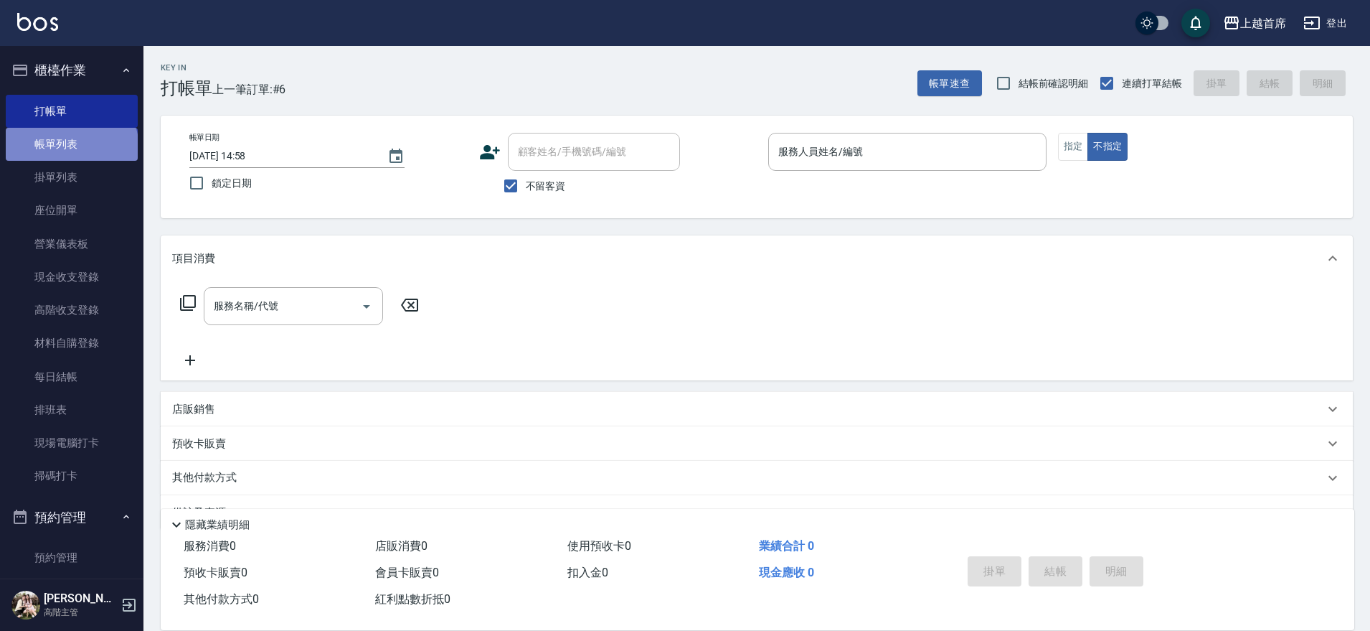
click at [70, 149] on link "帳單列表" at bounding box center [72, 144] width 132 height 33
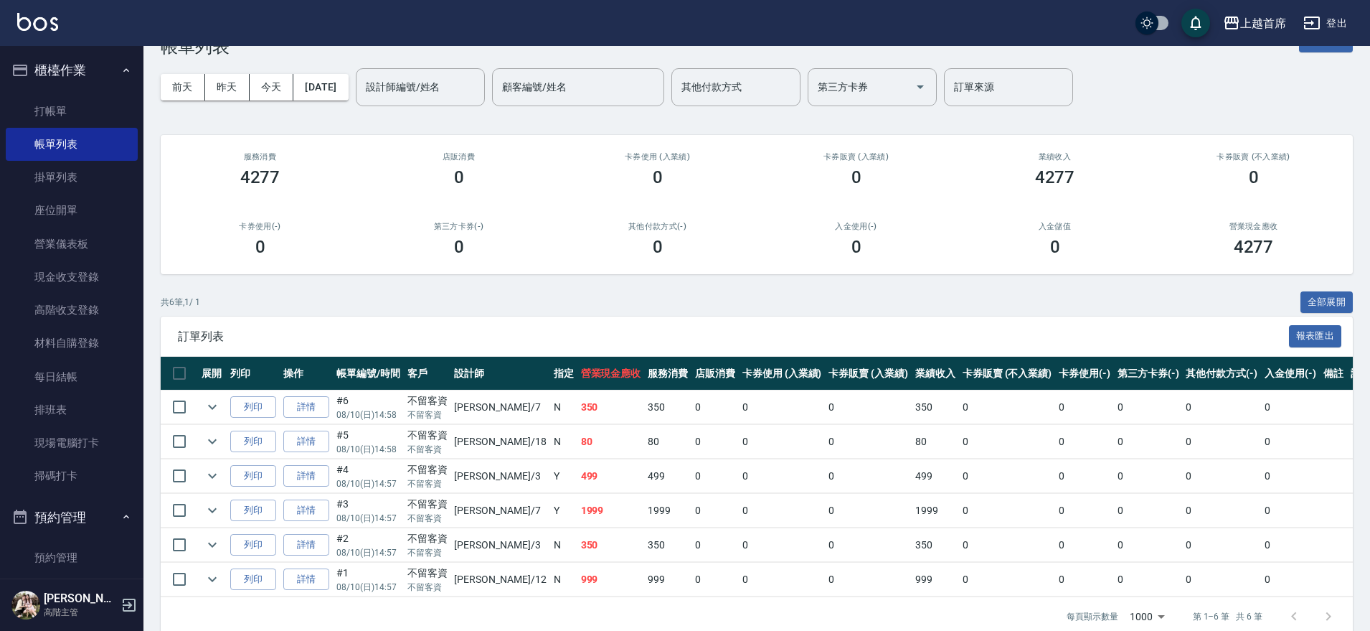
scroll to position [64, 0]
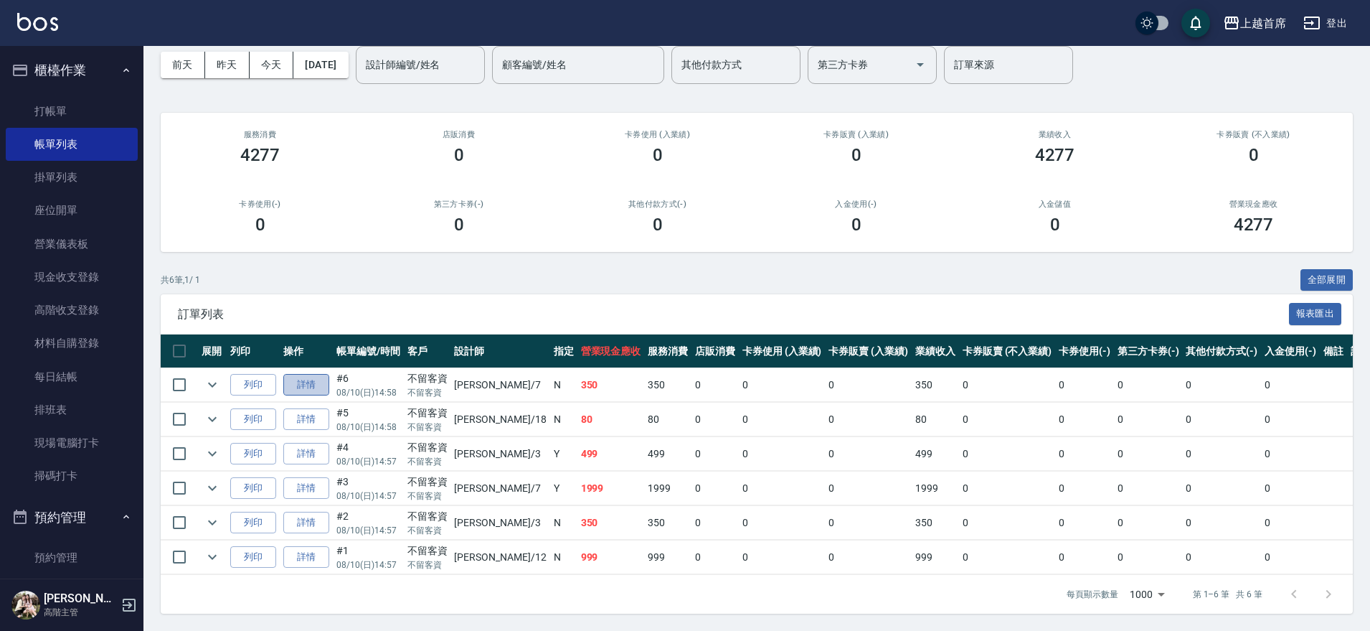
click at [293, 377] on link "詳情" at bounding box center [306, 385] width 46 height 22
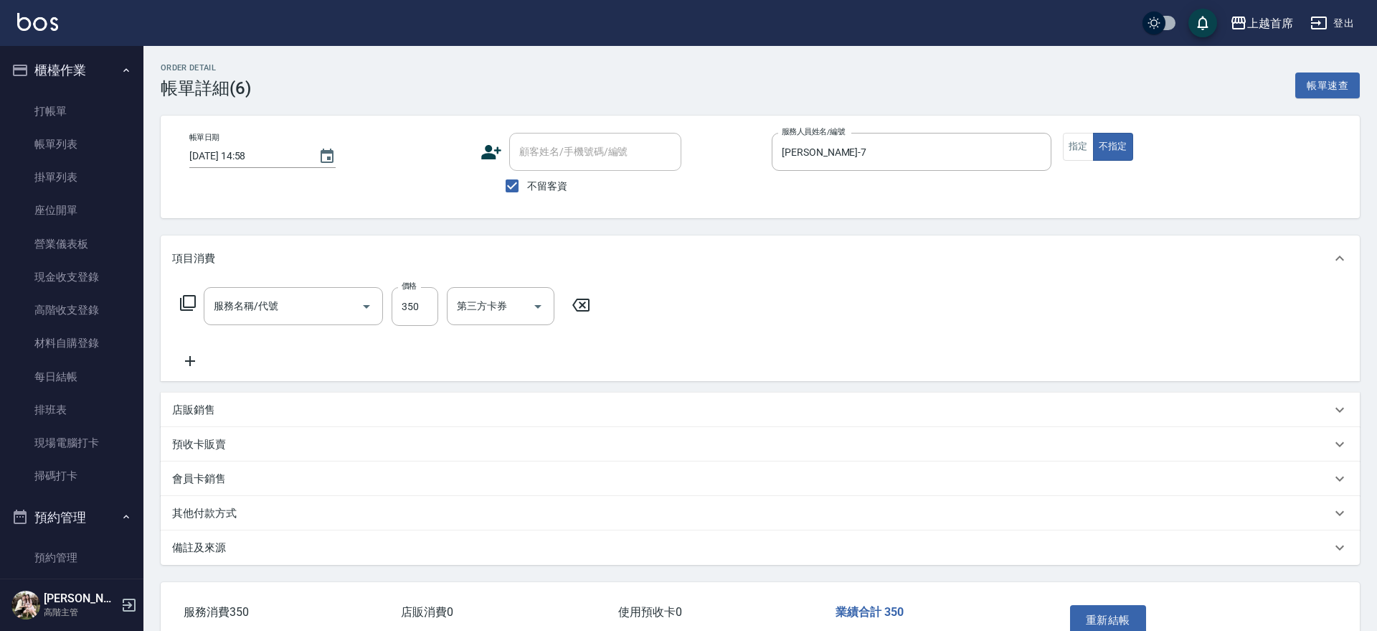
type input "[DATE] 14:58"
checkbox input "true"
type input "[PERSON_NAME]-7"
type input "不指定洗剪350(2350)"
click at [509, 306] on input "洗髮-1" at bounding box center [489, 305] width 73 height 25
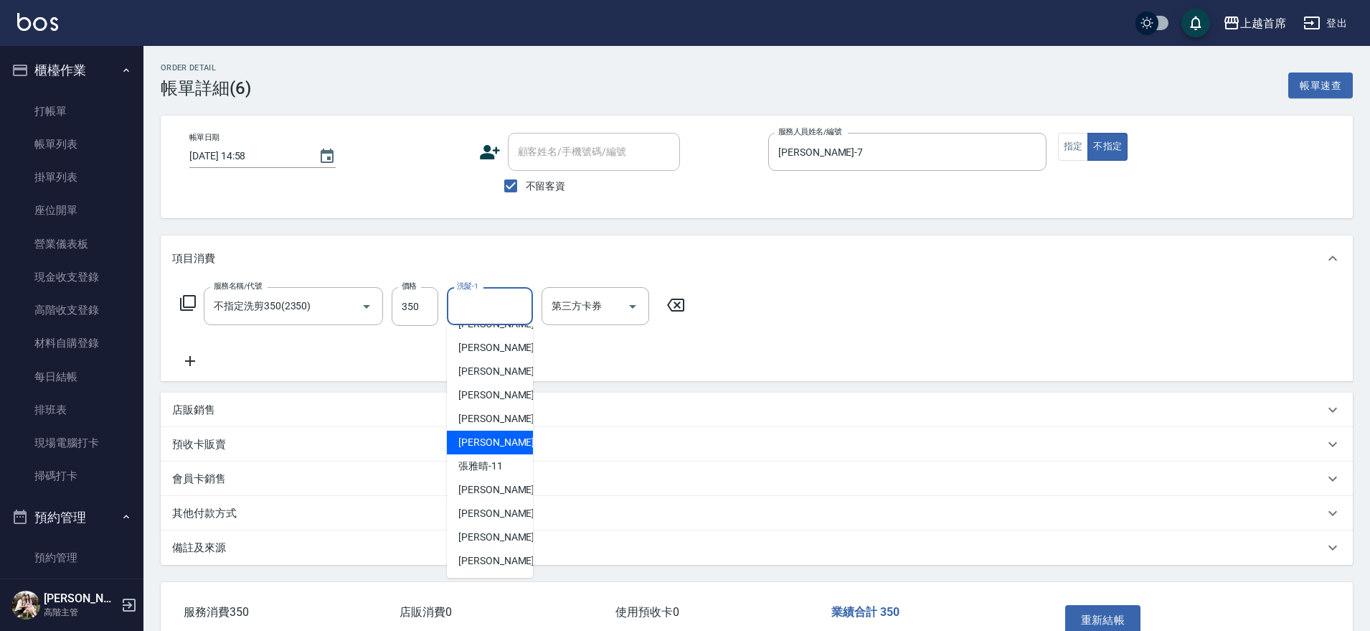
scroll to position [232, 0]
click at [484, 458] on span "[PERSON_NAME]-23" at bounding box center [503, 465] width 90 height 15
type input "[PERSON_NAME]-23"
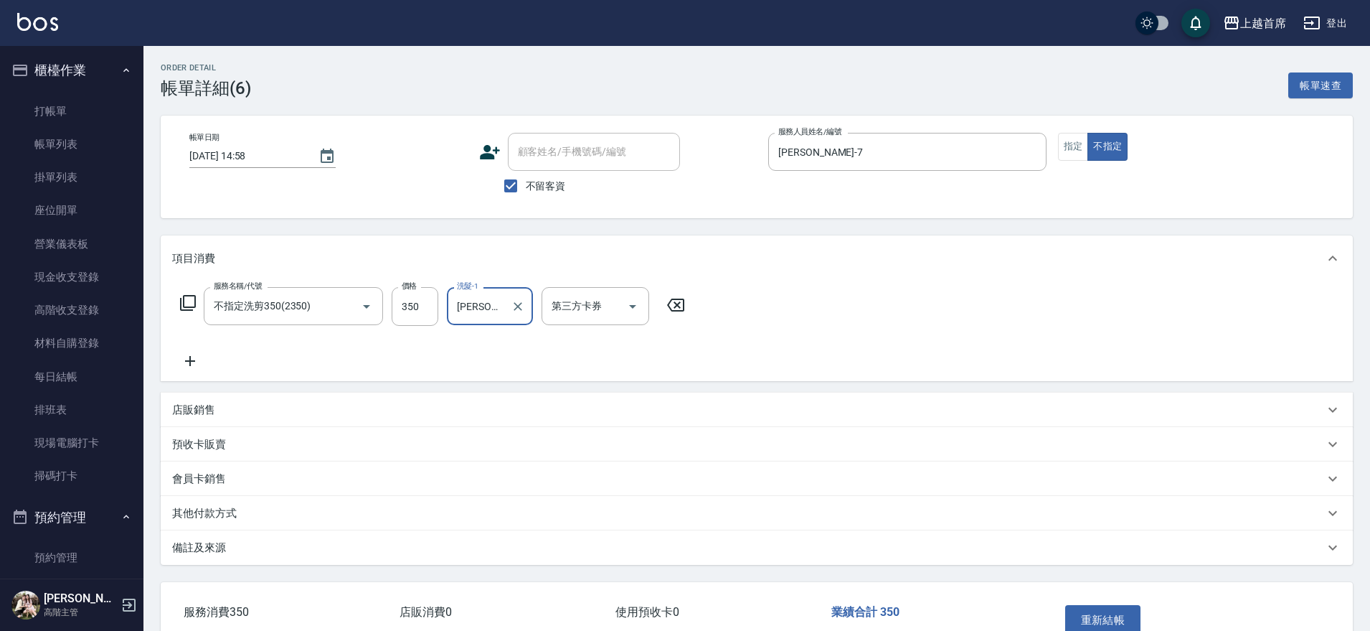
click at [524, 273] on div "項目消費" at bounding box center [757, 258] width 1192 height 46
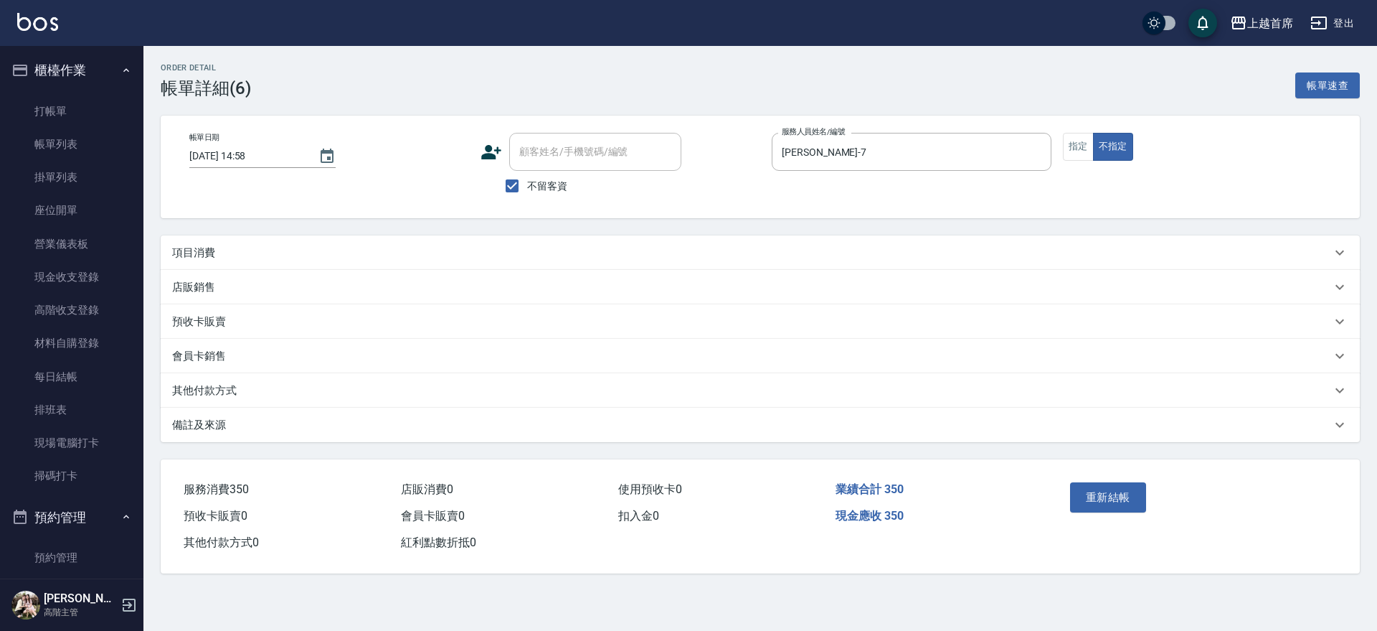
click at [240, 245] on div "項目消費" at bounding box center [751, 252] width 1159 height 15
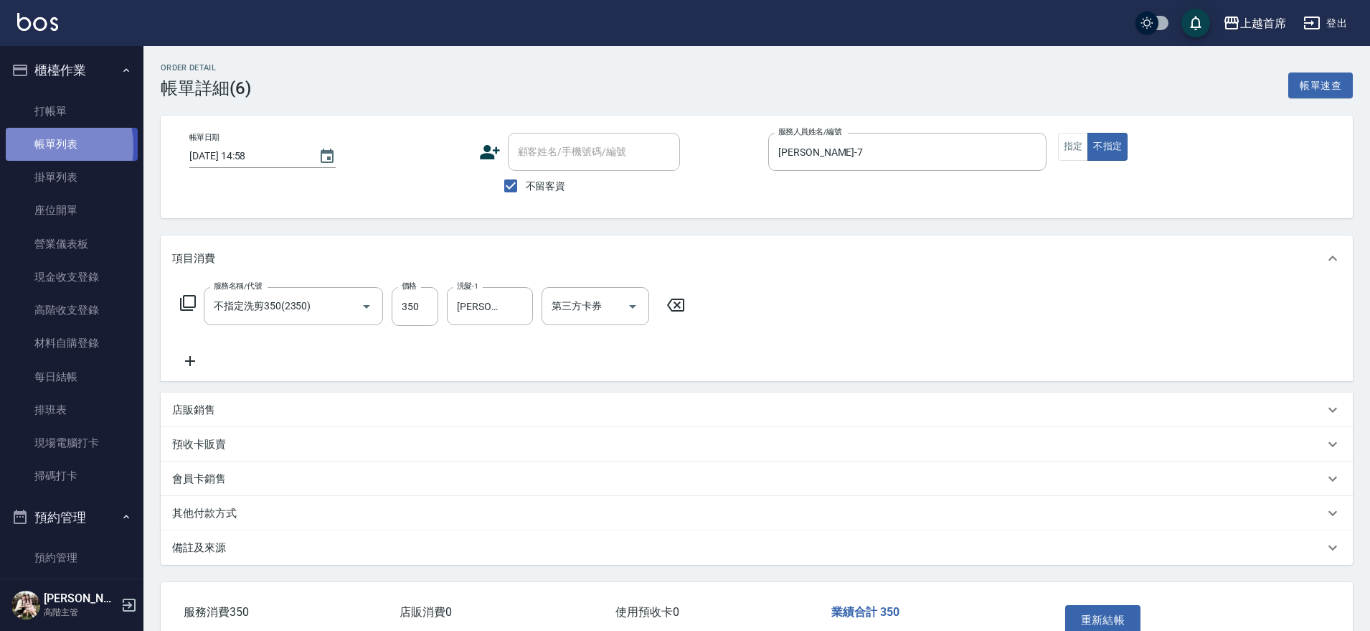
click at [27, 147] on link "帳單列表" at bounding box center [72, 144] width 132 height 33
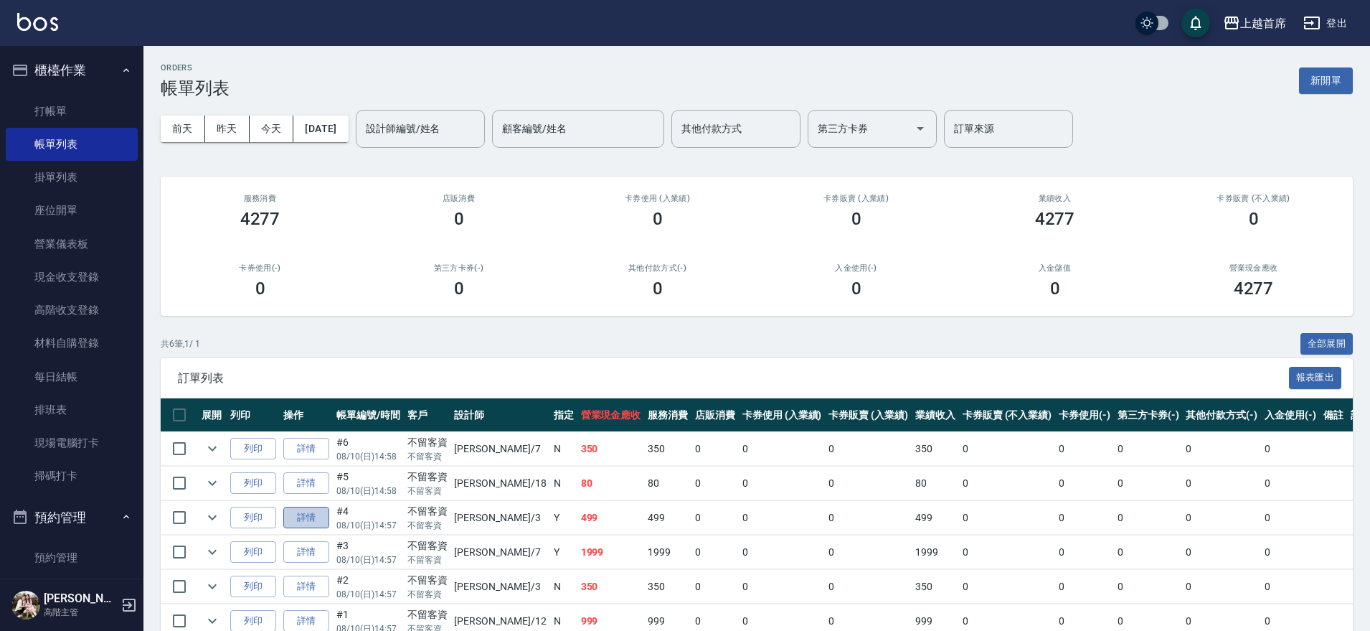
click at [308, 519] on link "詳情" at bounding box center [306, 518] width 46 height 22
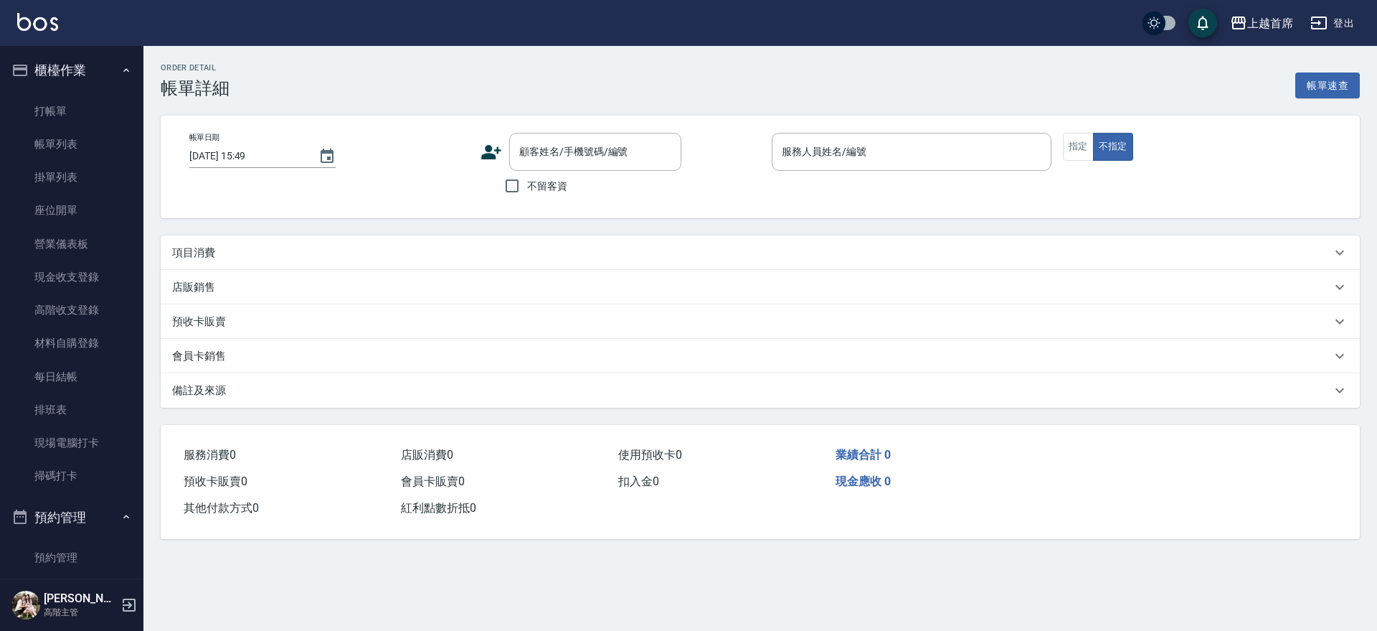
type input "[DATE] 14:57"
checkbox input "true"
type input "[PERSON_NAME]-3"
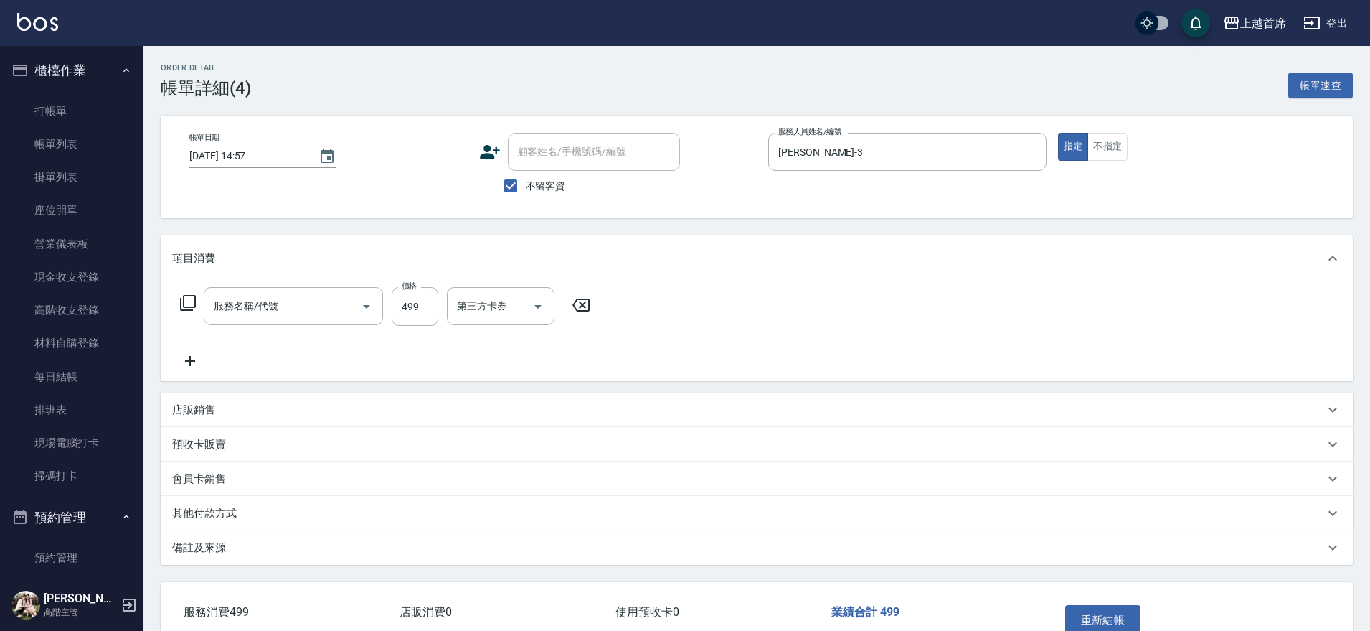
type input "499海鹽洗剪套餐(2499)"
click at [26, 22] on img at bounding box center [37, 22] width 41 height 18
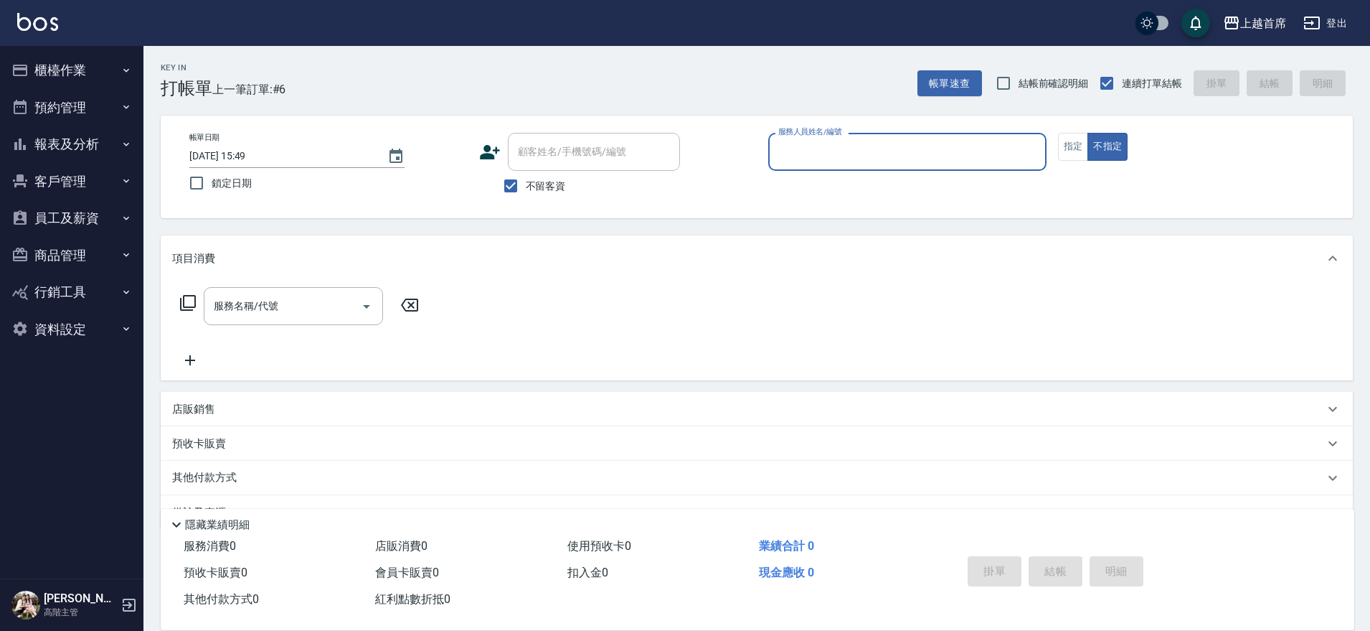
click at [109, 77] on button "櫃檯作業" at bounding box center [72, 70] width 132 height 37
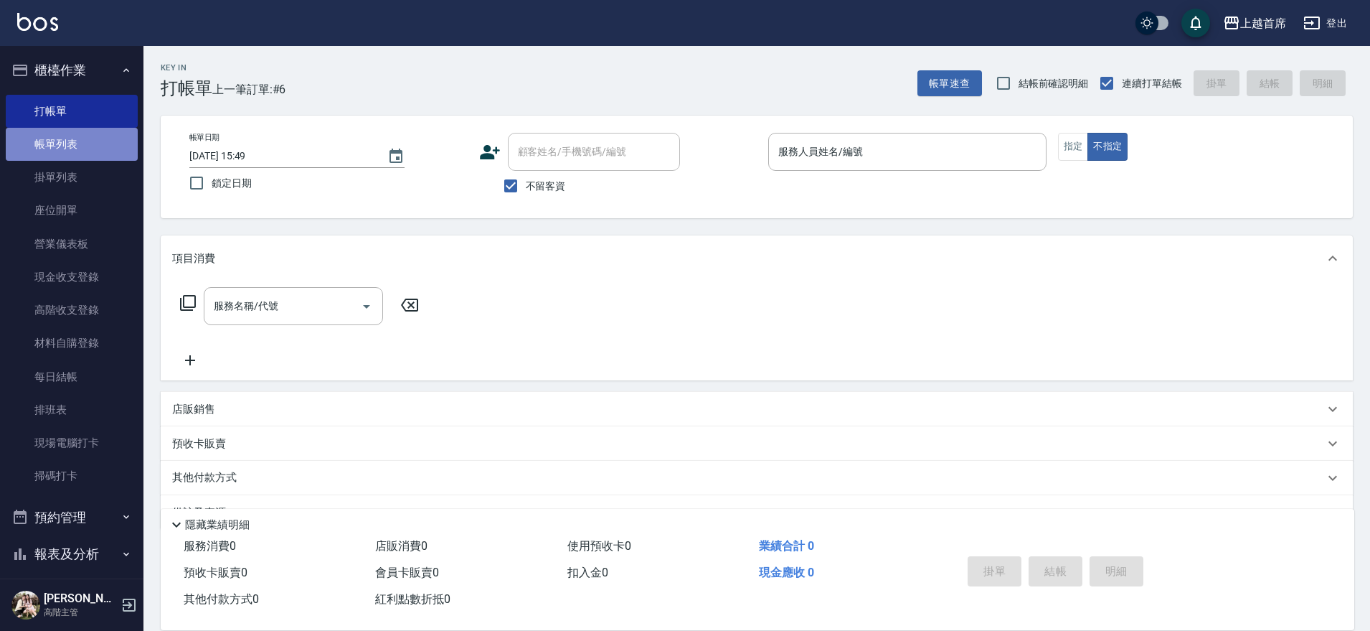
click at [86, 146] on link "帳單列表" at bounding box center [72, 144] width 132 height 33
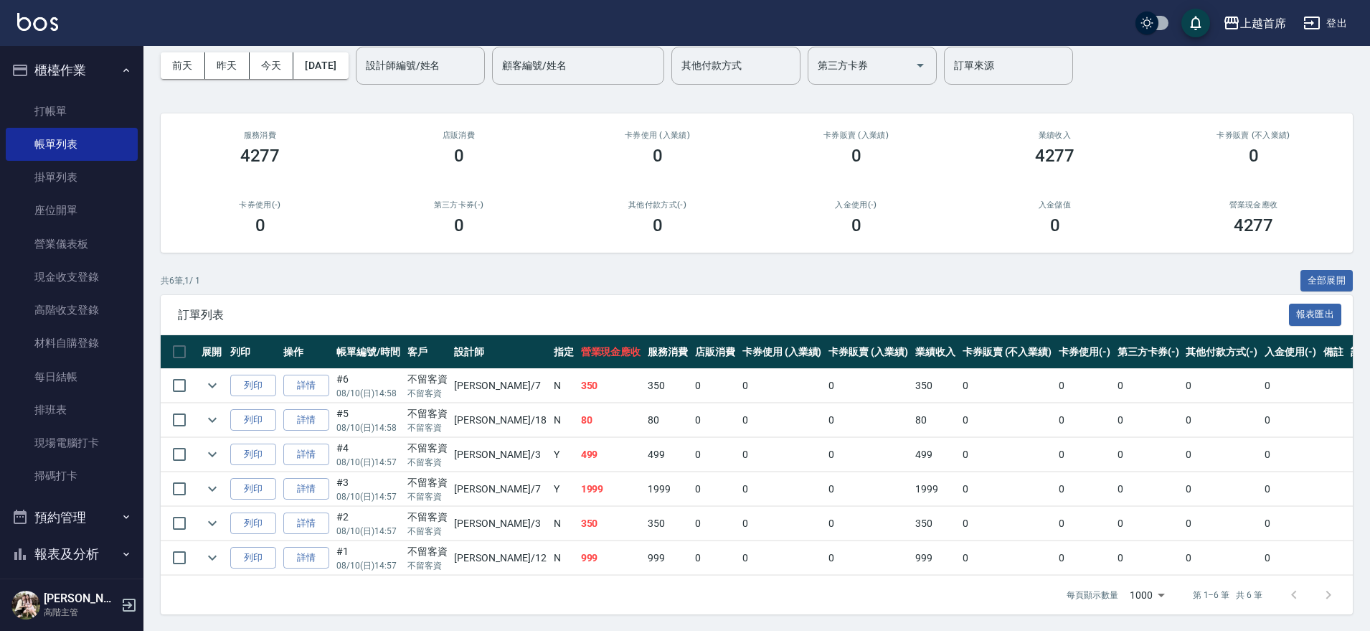
scroll to position [64, 0]
click at [288, 377] on link "詳情" at bounding box center [306, 385] width 46 height 22
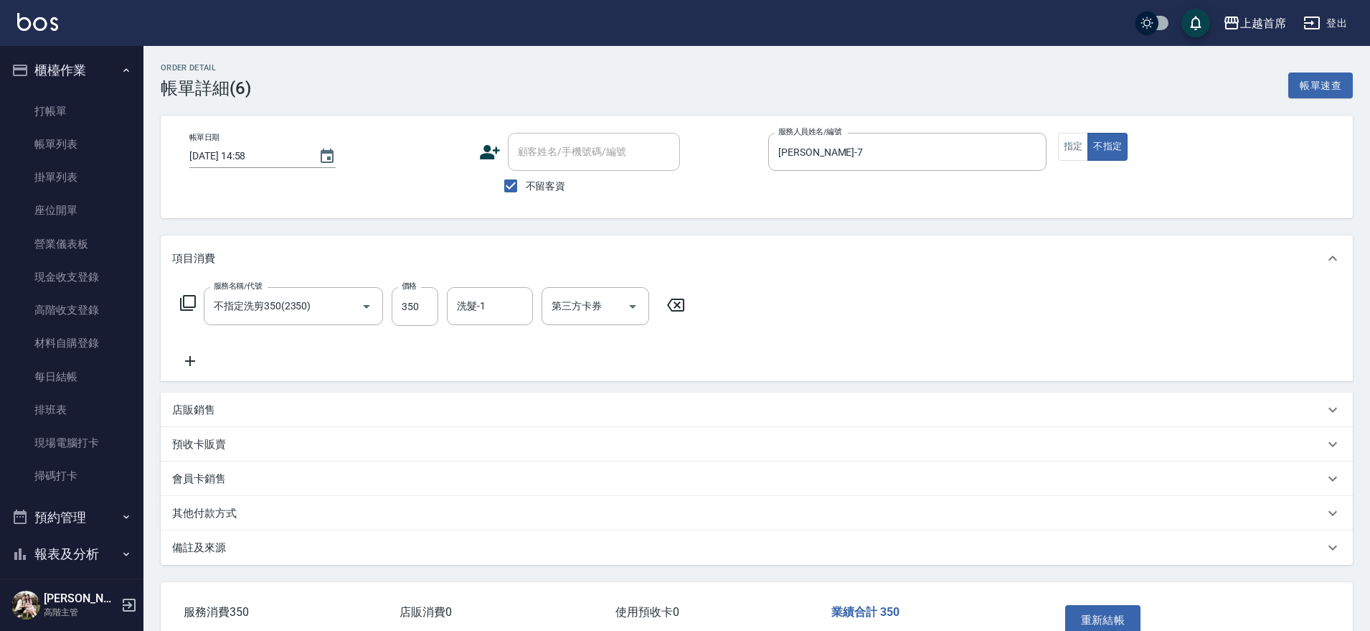
click at [526, 370] on div "服務名稱/代號 不指定洗剪350(2350) 服務名稱/代號 價格 350 價格 洗髮-1 洗髮-1 第三方卡券 第三方卡券" at bounding box center [757, 331] width 1192 height 100
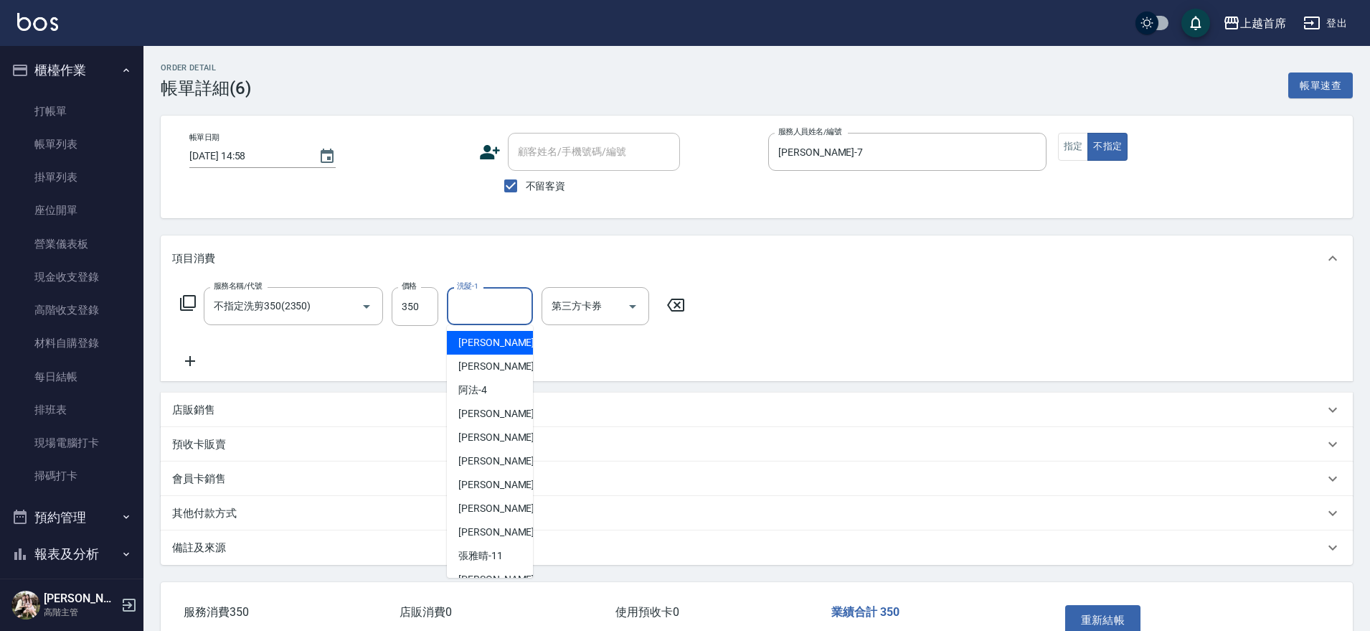
click at [511, 317] on input "洗髮-1" at bounding box center [489, 305] width 73 height 25
click at [674, 352] on div "服務名稱/代號 不指定洗剪350(2350) 服務名稱/代號 價格 350 價格 洗髮-1 洗髮-1 第三方卡券 第三方卡券" at bounding box center [433, 328] width 522 height 83
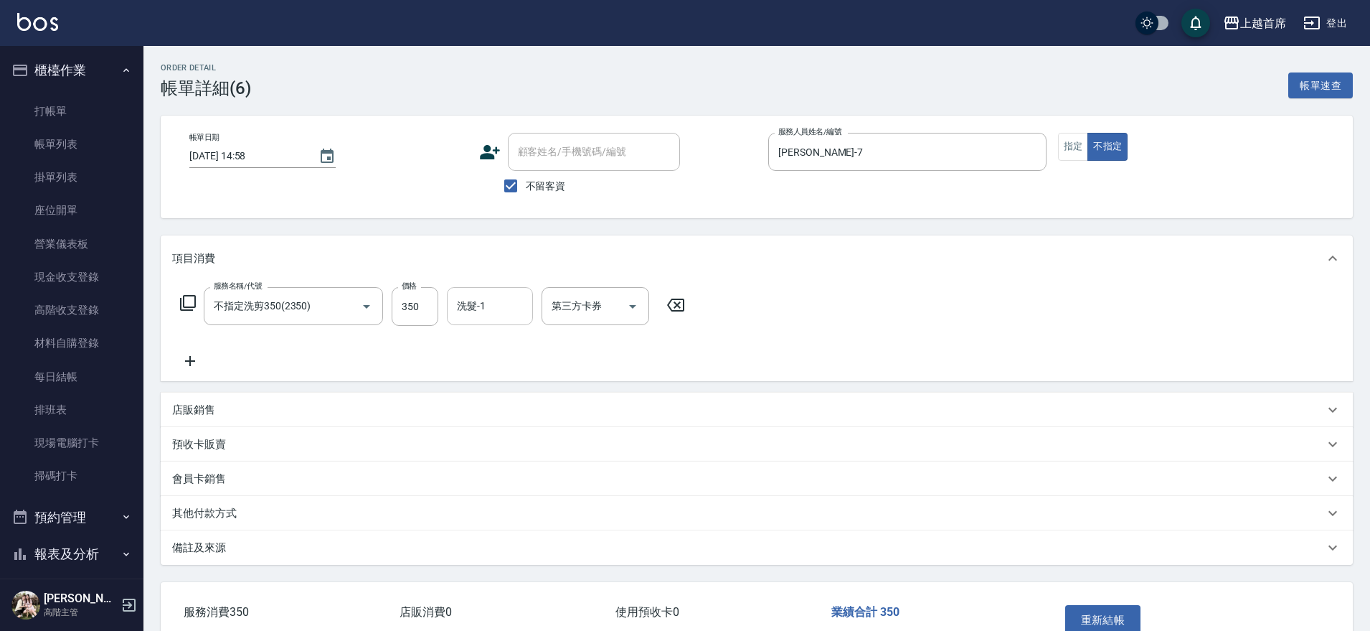
click at [506, 308] on input "洗髮-1" at bounding box center [489, 305] width 73 height 25
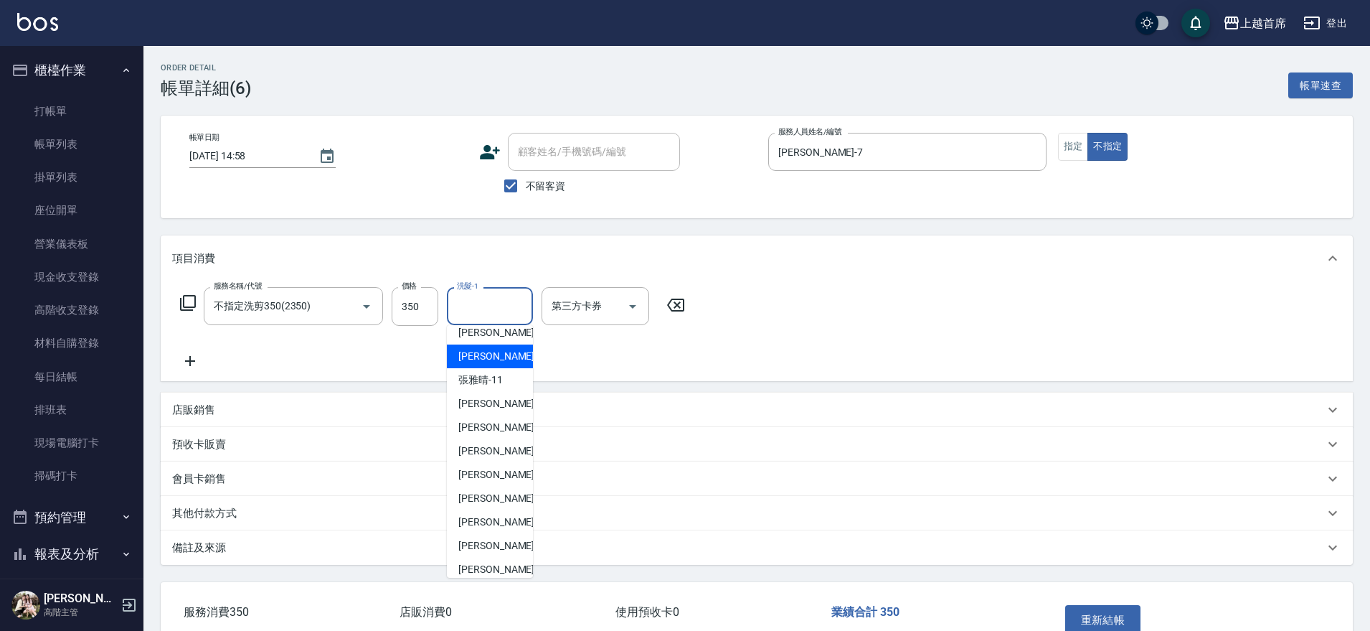
scroll to position [232, 0]
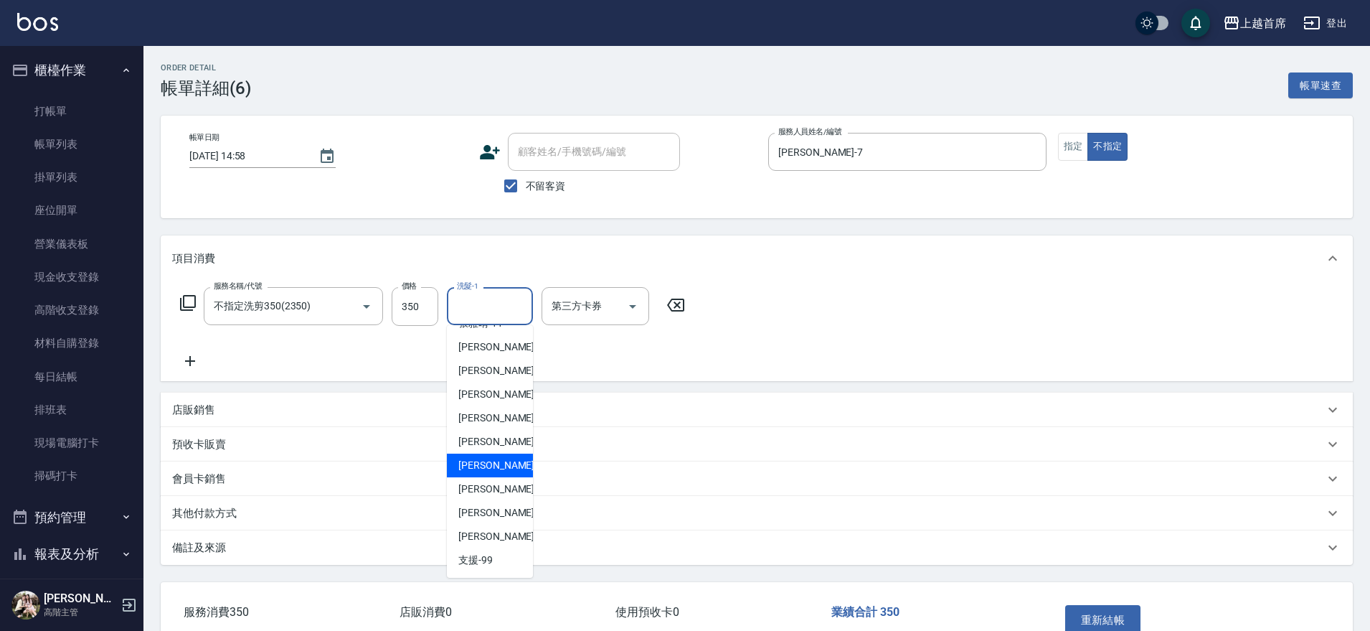
click at [497, 461] on span "[PERSON_NAME]-23" at bounding box center [503, 465] width 90 height 15
type input "[PERSON_NAME]-23"
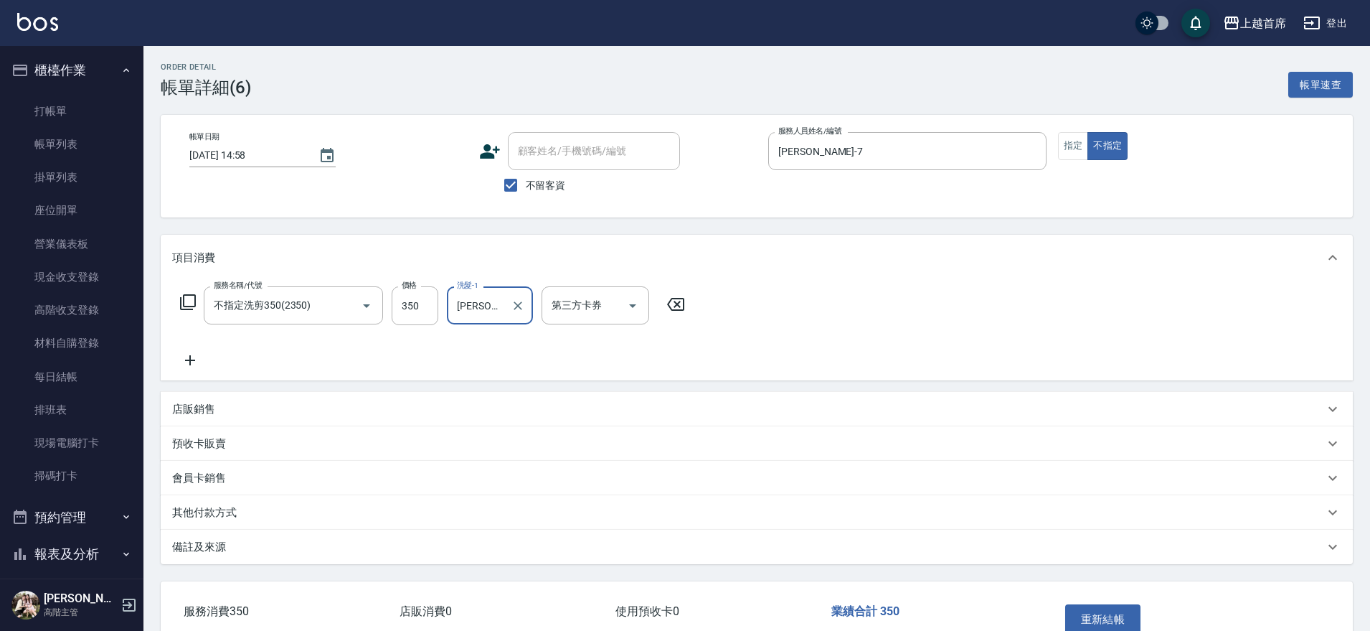
scroll to position [0, 0]
click at [981, 274] on div "項目消費" at bounding box center [757, 258] width 1192 height 46
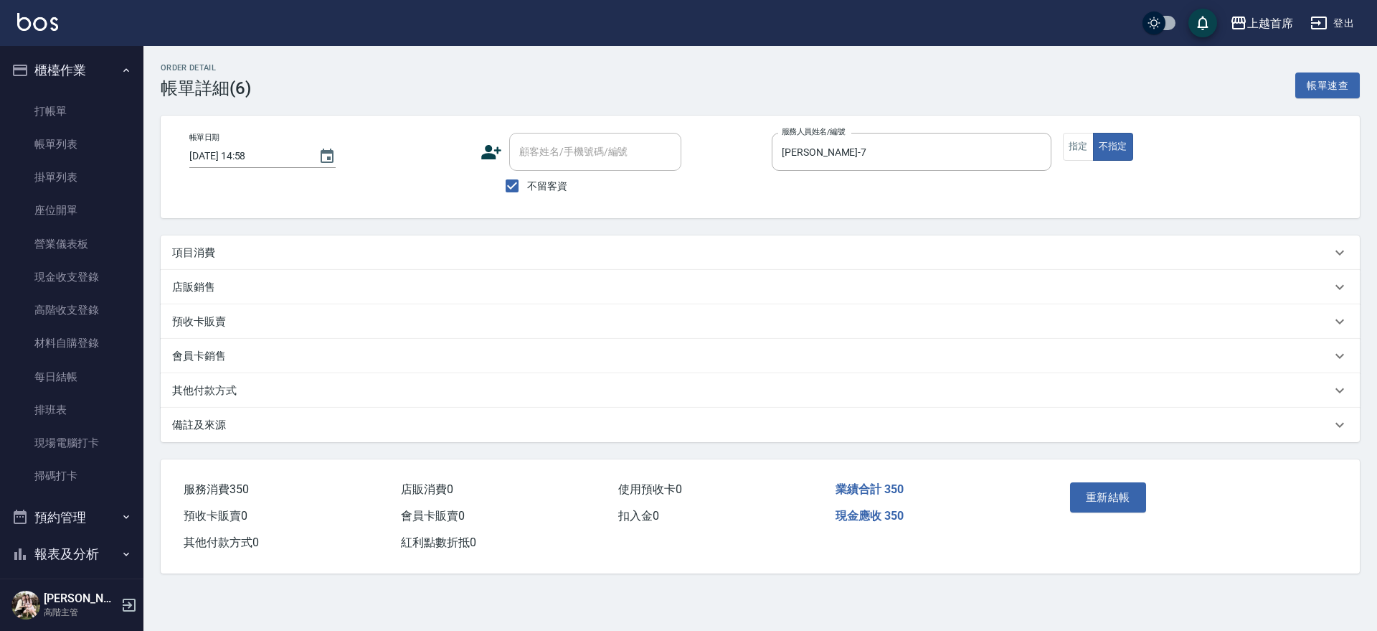
click at [462, 64] on div "Order detail 帳單詳細 (6) 帳單速查" at bounding box center [761, 80] width 1200 height 35
click at [57, 141] on link "帳單列表" at bounding box center [72, 144] width 132 height 33
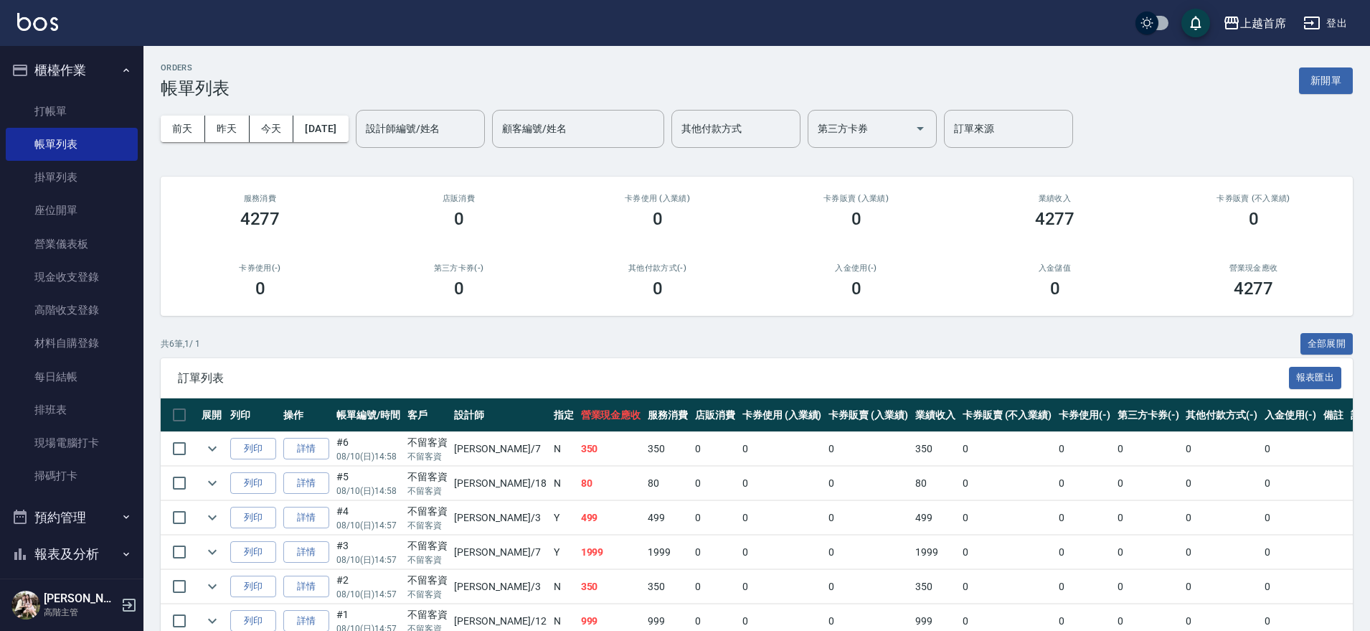
scroll to position [64, 0]
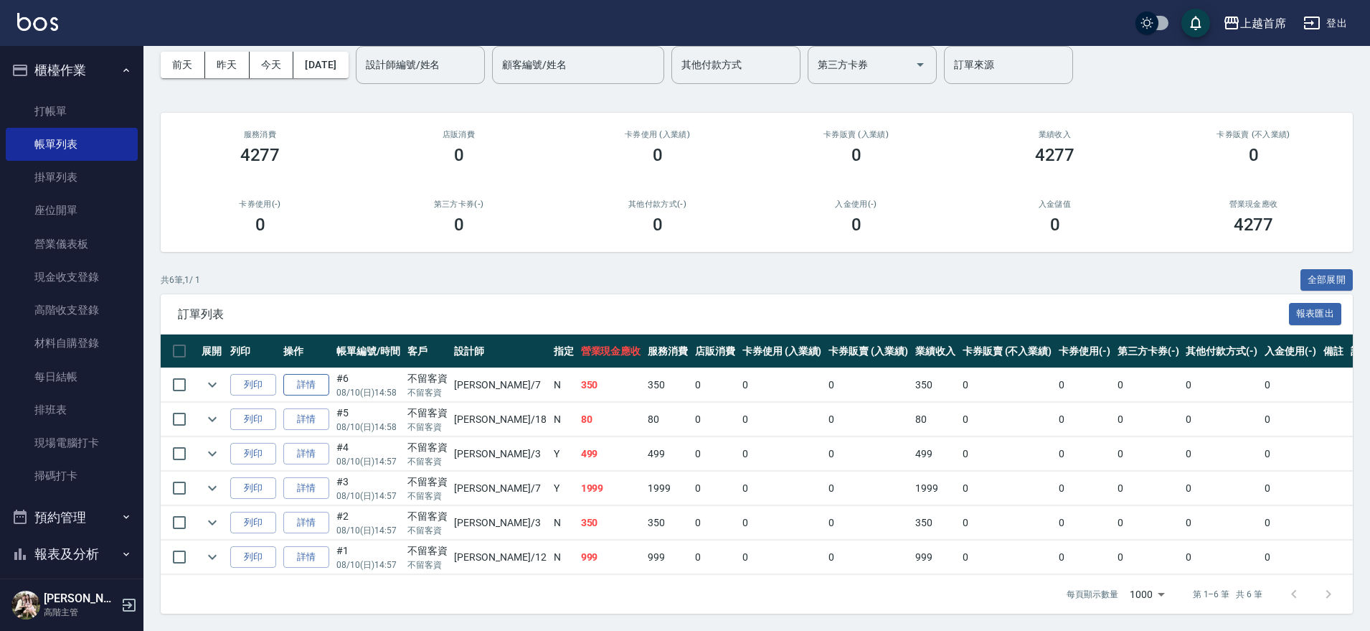
click at [308, 375] on link "詳情" at bounding box center [306, 385] width 46 height 22
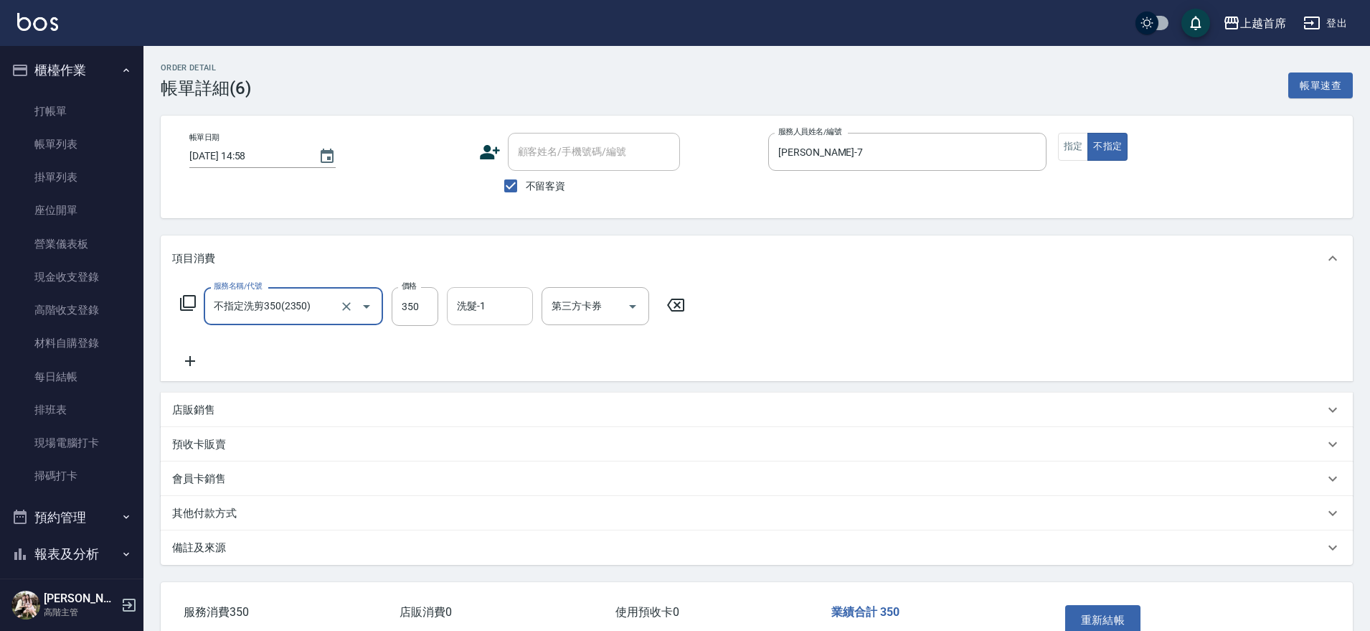
click at [510, 306] on input "洗髮-1" at bounding box center [489, 305] width 73 height 25
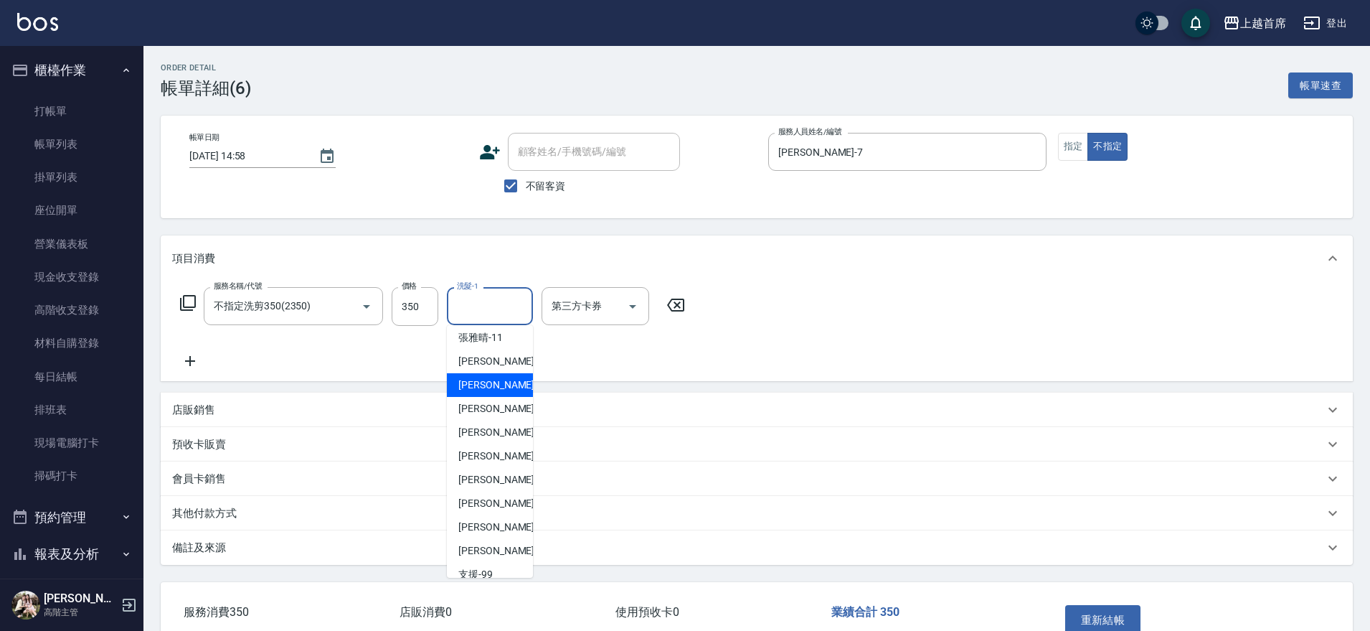
scroll to position [232, 0]
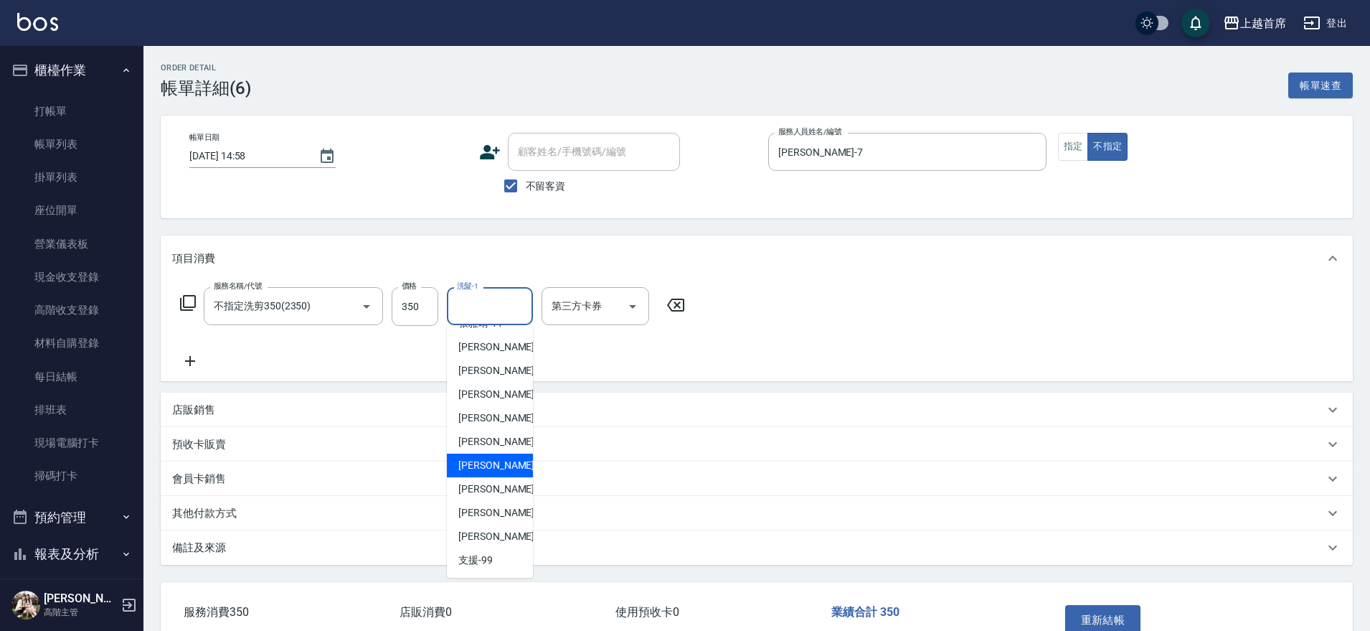
click at [489, 461] on span "[PERSON_NAME]-23" at bounding box center [503, 465] width 90 height 15
type input "[PERSON_NAME]-23"
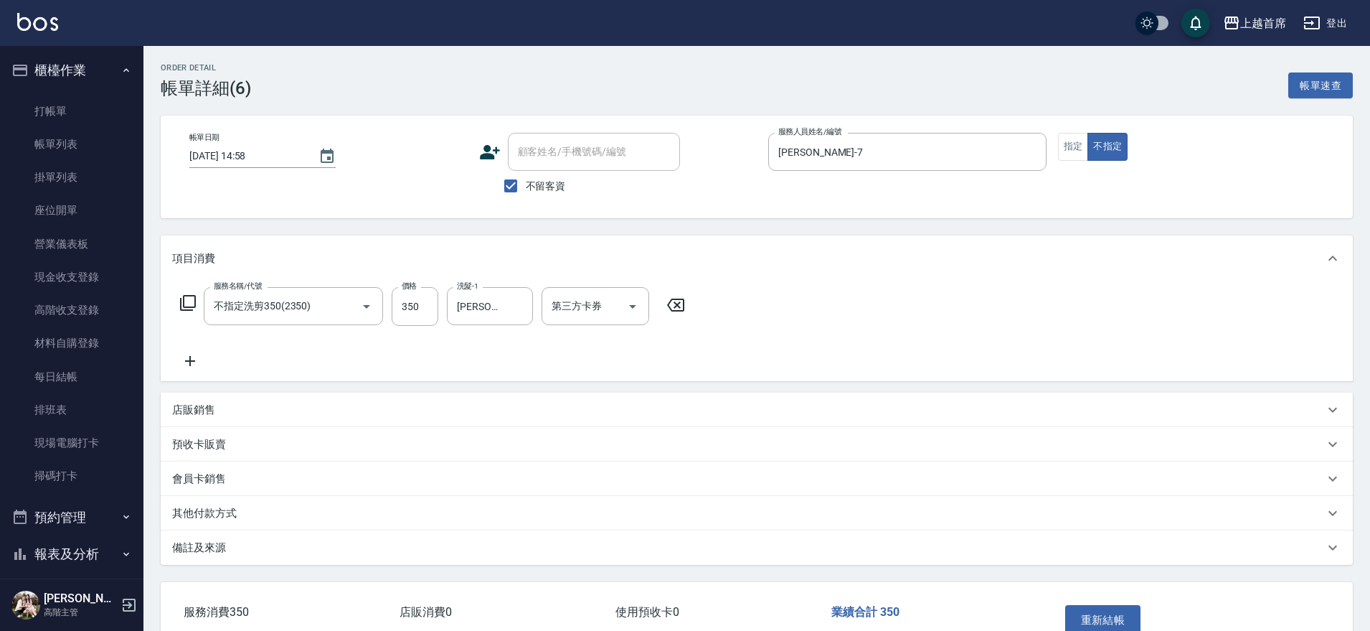
click at [781, 443] on div "預收卡販賣" at bounding box center [748, 444] width 1152 height 15
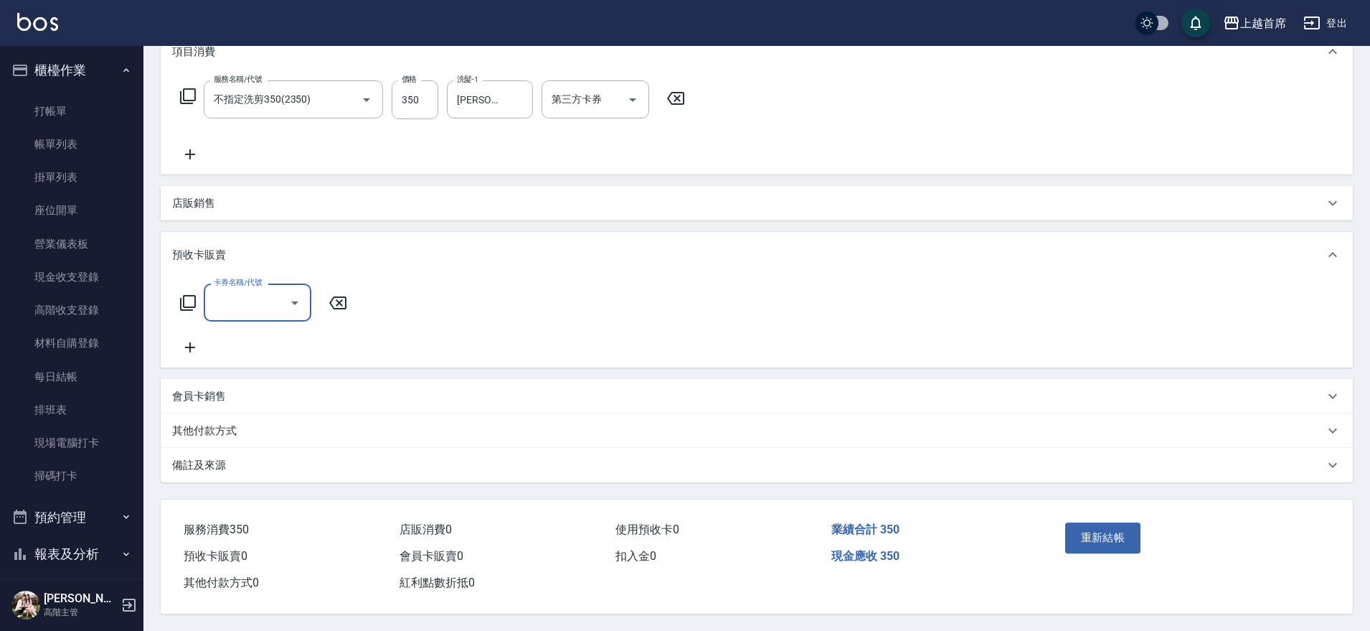
scroll to position [213, 0]
click at [1101, 525] on button "重新結帳" at bounding box center [1103, 537] width 76 height 30
